Goal: Task Accomplishment & Management: Use online tool/utility

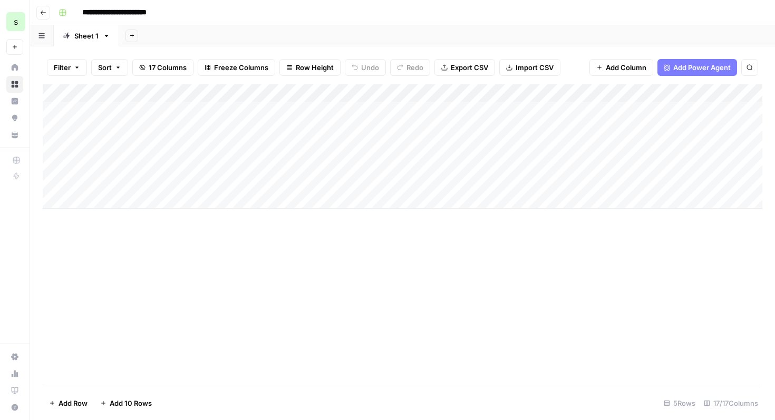
click at [367, 325] on div "Add Column" at bounding box center [402, 234] width 719 height 301
click at [40, 10] on button "Go back" at bounding box center [43, 13] width 14 height 14
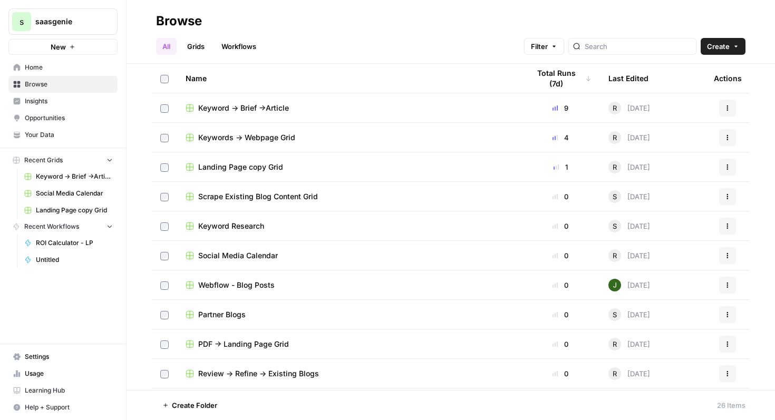
click at [268, 162] on span "Landing Page copy Grid" at bounding box center [240, 167] width 85 height 11
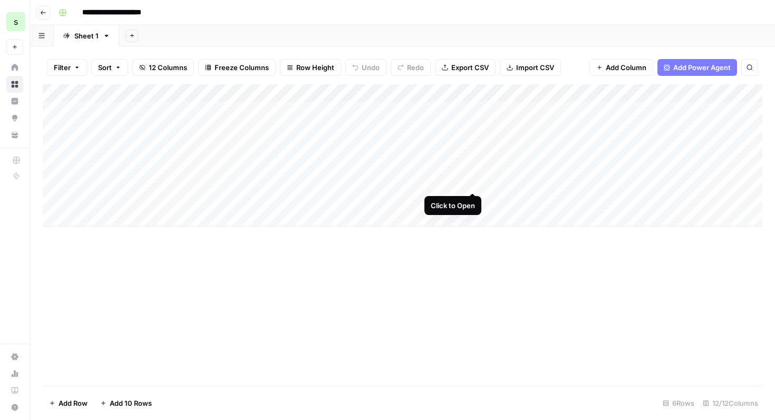
click at [469, 183] on div "Add Column" at bounding box center [402, 155] width 719 height 142
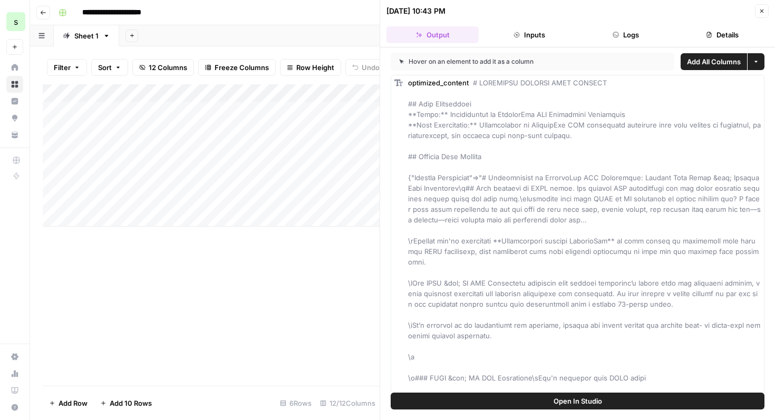
click at [761, 9] on icon "button" at bounding box center [761, 11] width 6 height 6
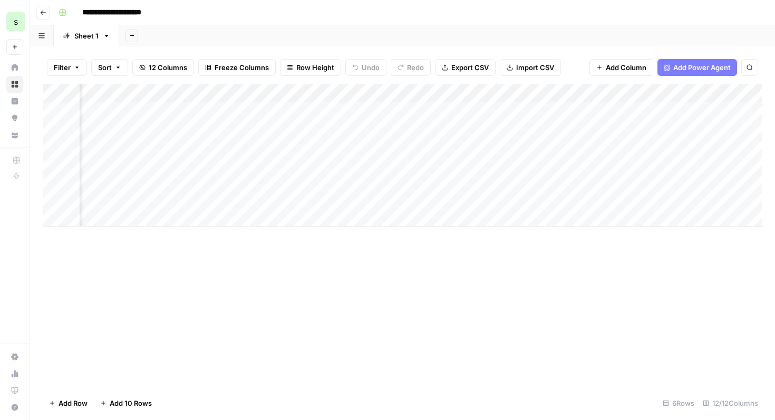
scroll to position [0, 190]
click at [580, 181] on div "Add Column" at bounding box center [402, 155] width 719 height 142
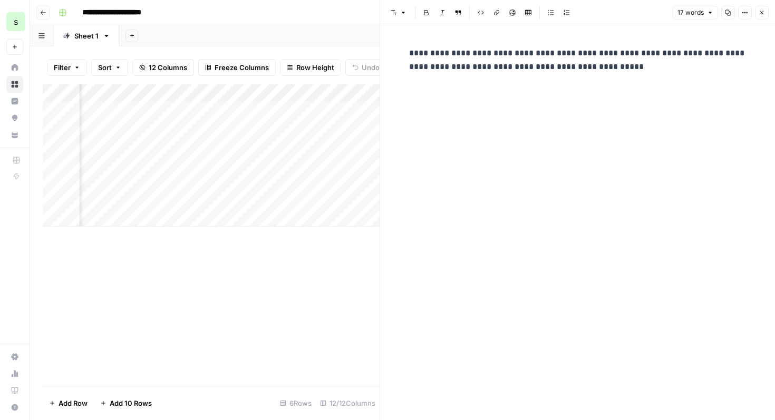
click at [763, 12] on icon "button" at bounding box center [761, 12] width 6 height 6
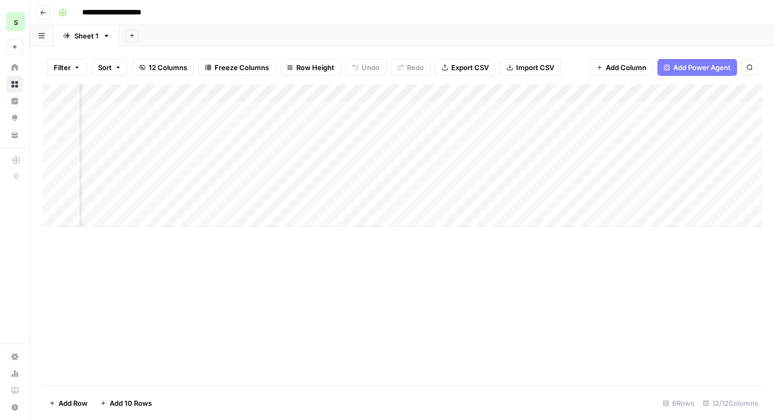
scroll to position [0, 335]
click at [529, 181] on div "Add Column" at bounding box center [402, 155] width 719 height 142
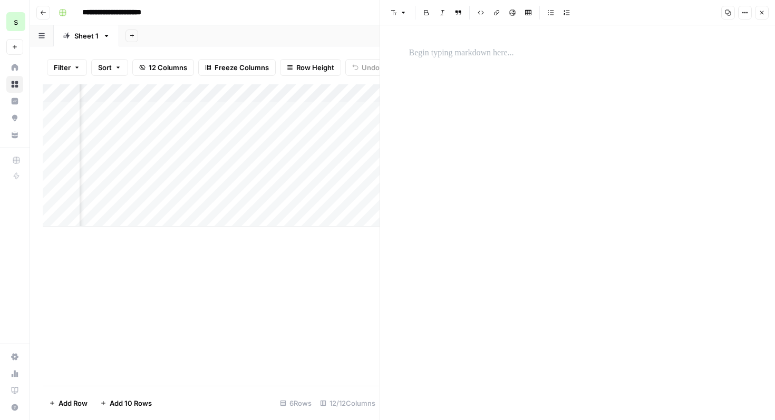
click at [762, 6] on button "Close" at bounding box center [762, 13] width 14 height 14
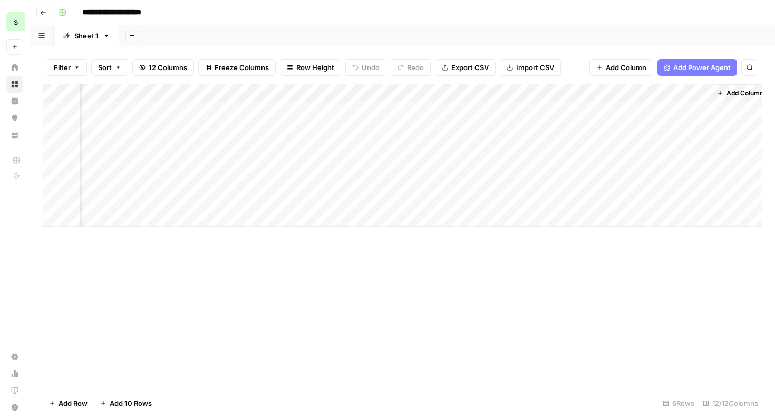
scroll to position [0, 641]
click at [509, 180] on div "Add Column" at bounding box center [402, 155] width 719 height 142
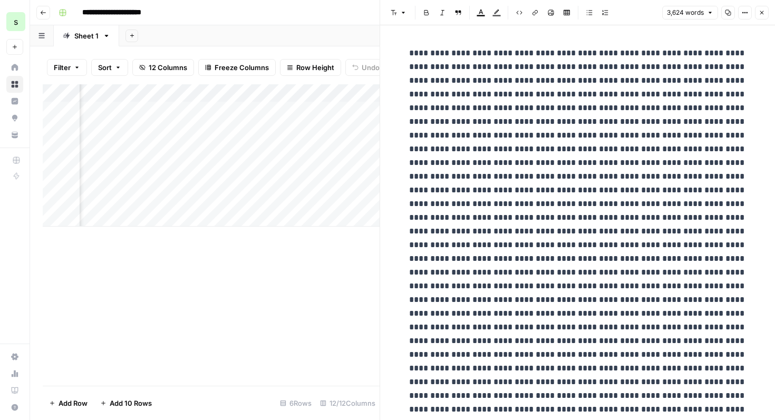
click at [756, 13] on button "Close" at bounding box center [762, 13] width 14 height 14
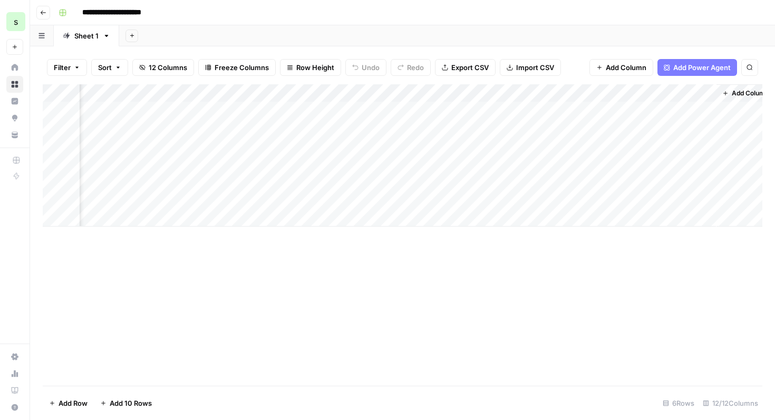
click at [676, 184] on div "Add Column" at bounding box center [402, 155] width 719 height 142
click at [502, 181] on div "Add Column" at bounding box center [402, 155] width 719 height 142
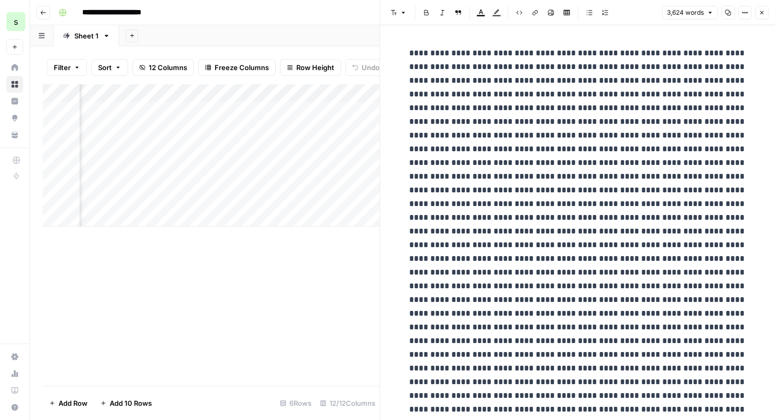
click at [396, 8] on button "Font style" at bounding box center [398, 13] width 24 height 14
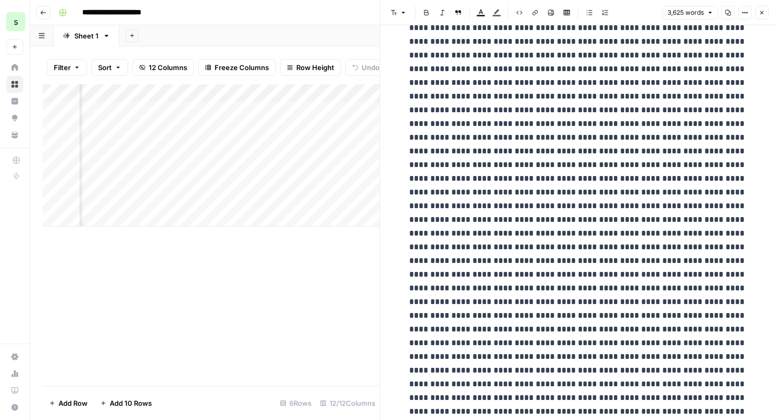
scroll to position [1090, 0]
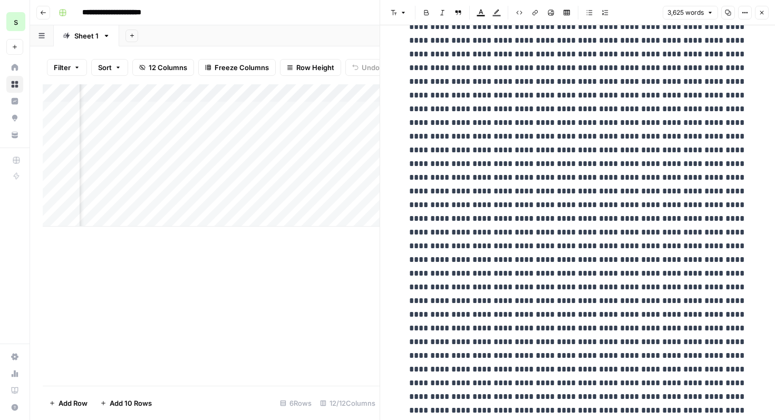
click at [321, 275] on div "Add Column" at bounding box center [211, 234] width 337 height 301
click at [761, 17] on button "Close" at bounding box center [762, 13] width 14 height 14
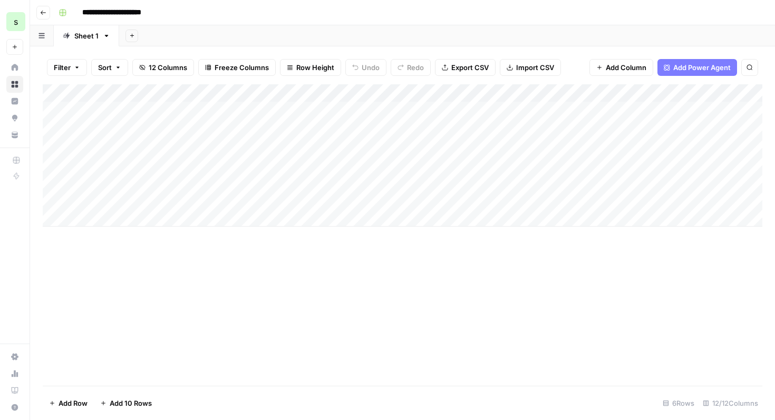
click at [43, 13] on icon "button" at bounding box center [43, 12] width 6 height 6
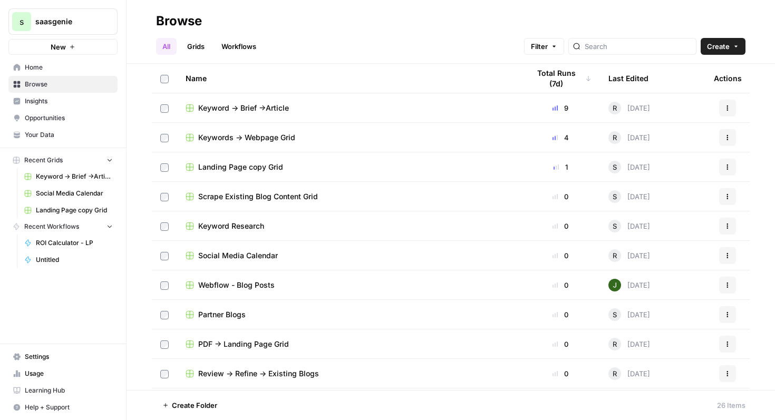
click at [252, 345] on span "PDF -> Landing Page Grid" at bounding box center [243, 344] width 91 height 11
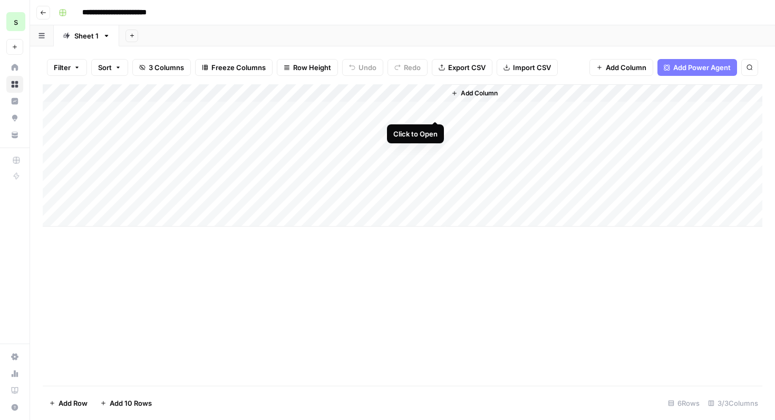
click at [435, 108] on div "Add Column" at bounding box center [402, 155] width 719 height 142
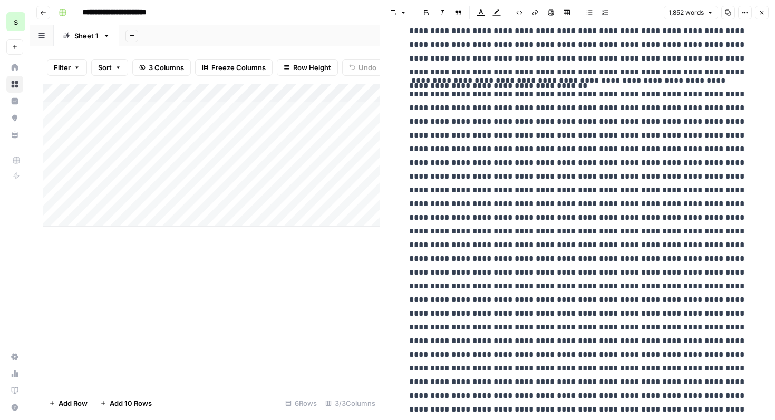
scroll to position [2115, 0]
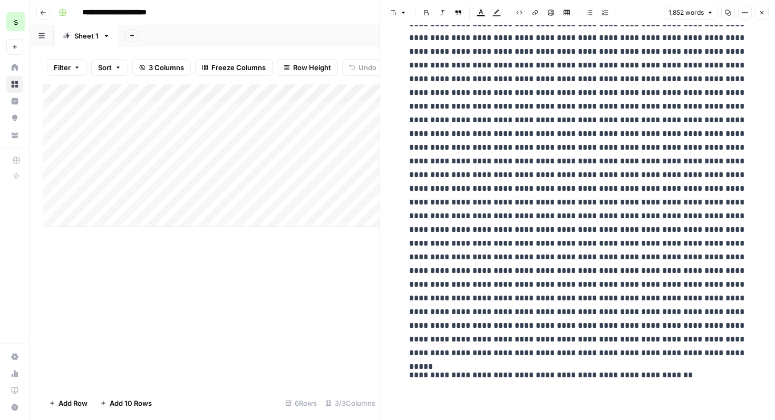
click at [761, 12] on icon "button" at bounding box center [761, 12] width 6 height 6
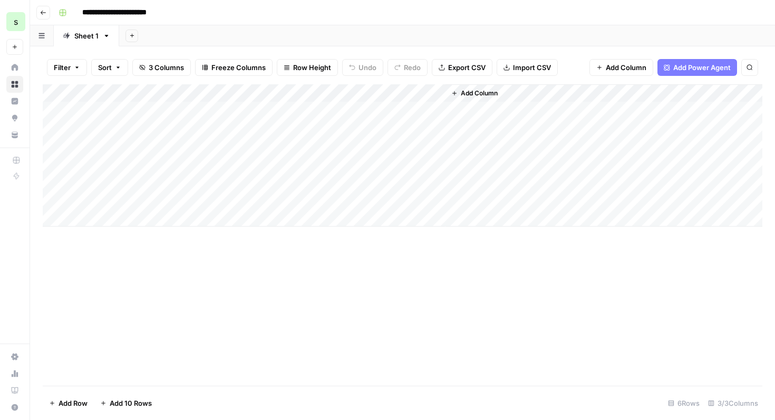
click at [441, 92] on div "Add Column" at bounding box center [402, 155] width 719 height 142
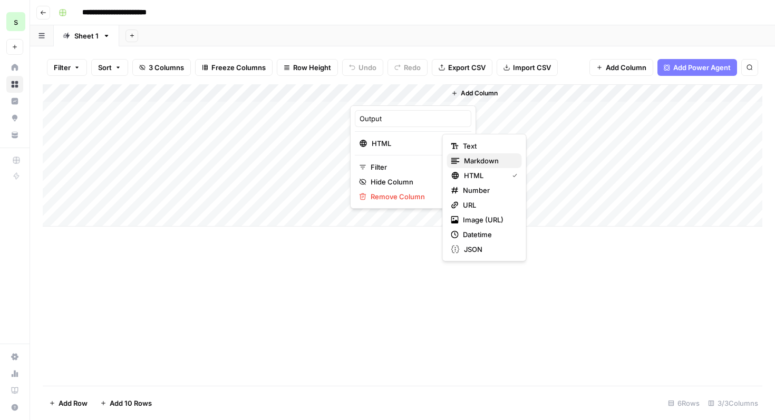
click at [476, 160] on span "Markdown" at bounding box center [489, 160] width 50 height 11
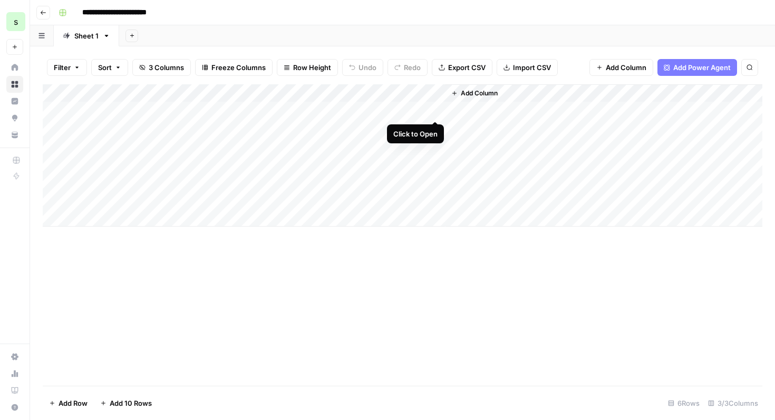
click at [434, 110] on div "Add Column" at bounding box center [402, 155] width 719 height 142
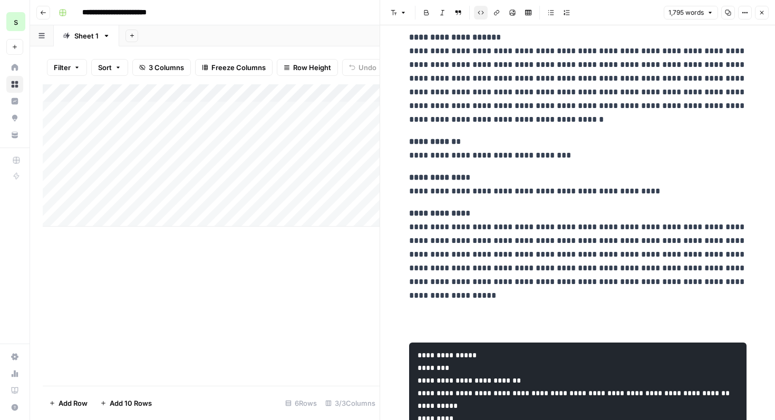
scroll to position [4424, 0]
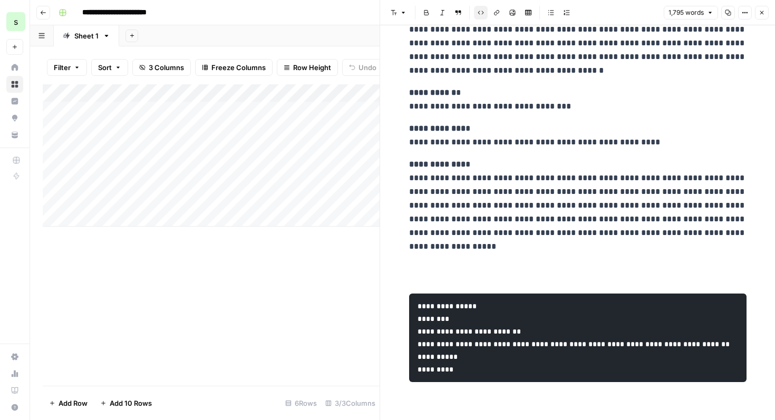
click at [768, 13] on header "Font style Bold Italic Block quote Code block Link Image Insert Table Bulleted …" at bounding box center [577, 12] width 395 height 25
click at [766, 13] on button "Close" at bounding box center [762, 13] width 14 height 14
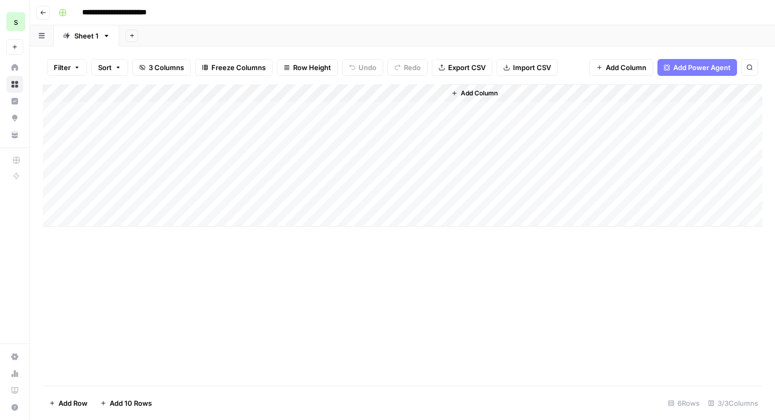
click at [42, 14] on icon "button" at bounding box center [43, 13] width 5 height 4
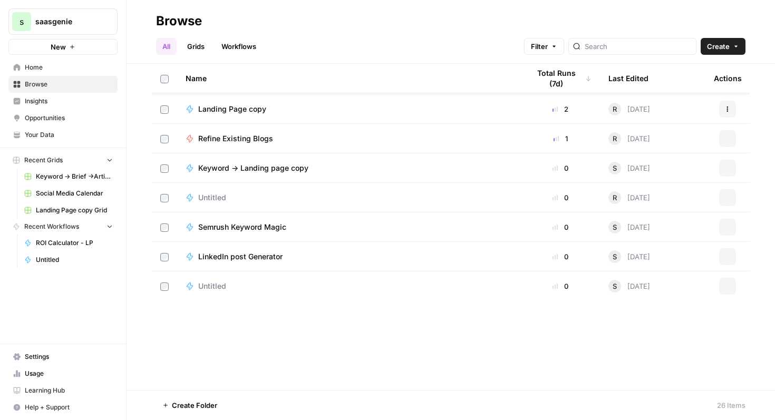
scroll to position [471, 0]
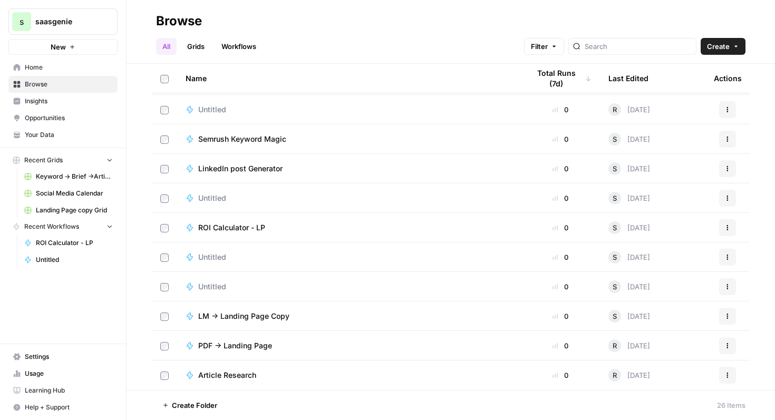
click at [274, 316] on span "LM -> Landing Page Copy" at bounding box center [243, 316] width 91 height 11
